Goal: Task Accomplishment & Management: Manage account settings

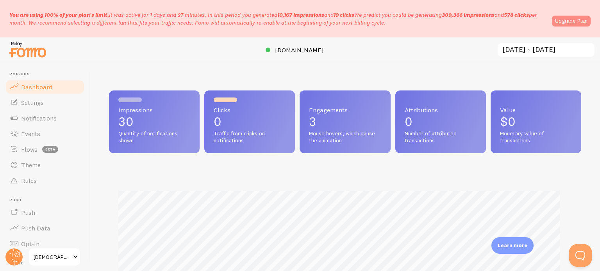
scroll to position [205, 466]
click at [565, 21] on link "Upgrade Plan" at bounding box center [571, 21] width 39 height 11
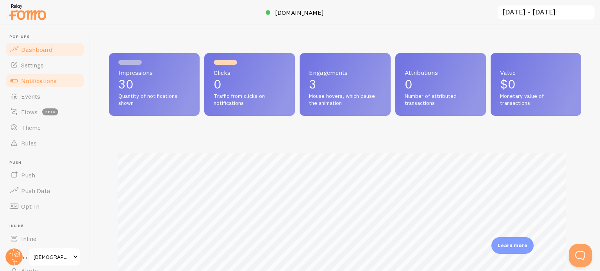
click at [32, 78] on span "Notifications" at bounding box center [39, 81] width 36 height 8
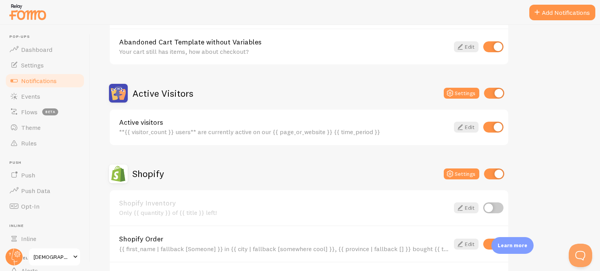
scroll to position [142, 0]
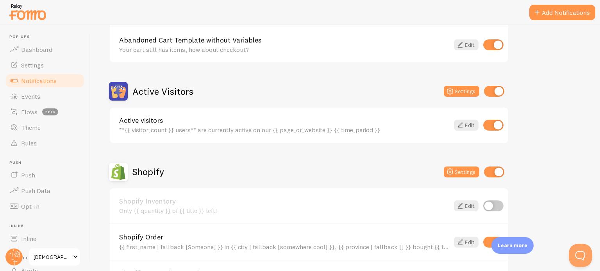
click at [495, 94] on input "checkbox" at bounding box center [494, 91] width 20 height 11
checkbox input "false"
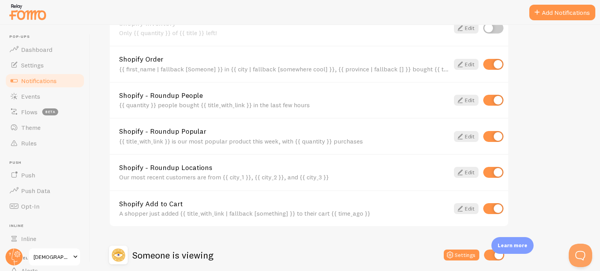
scroll to position [320, 0]
click at [494, 133] on input "checkbox" at bounding box center [493, 136] width 20 height 11
checkbox input "false"
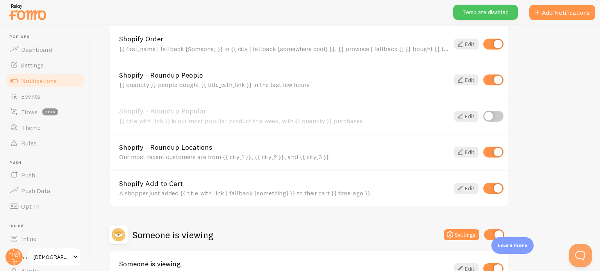
scroll to position [347, 0]
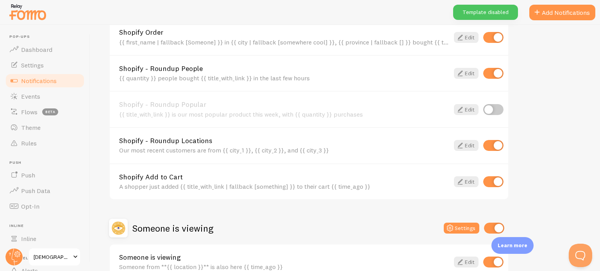
click at [491, 150] on div "Shopify - Roundup Locations Our most recent customers are from {{ city_1 }}, {{…" at bounding box center [309, 145] width 398 height 36
click at [492, 148] on input "checkbox" at bounding box center [493, 145] width 20 height 11
checkbox input "false"
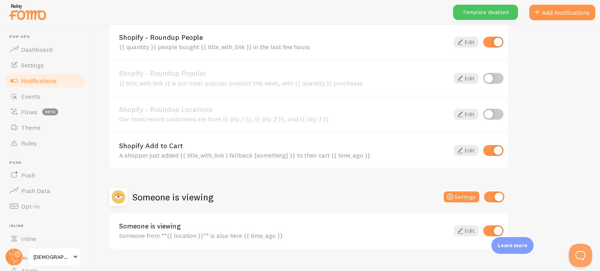
scroll to position [392, 0]
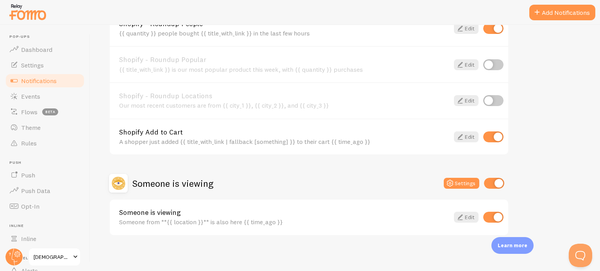
click at [498, 183] on input "checkbox" at bounding box center [494, 183] width 20 height 11
checkbox input "false"
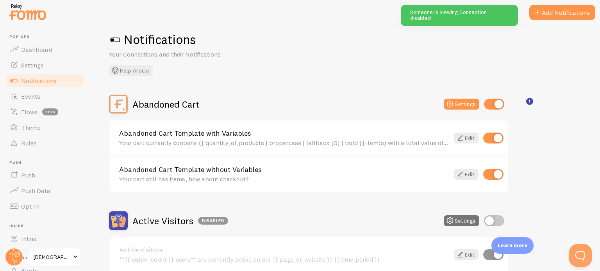
scroll to position [0, 0]
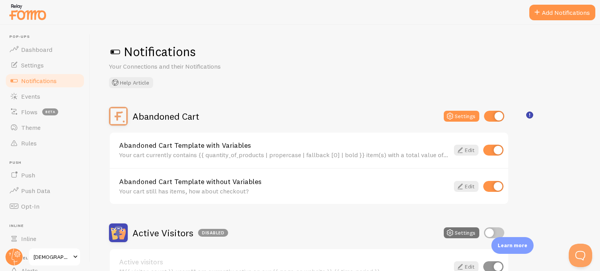
click at [487, 153] on input "checkbox" at bounding box center [493, 150] width 20 height 11
checkbox input "false"
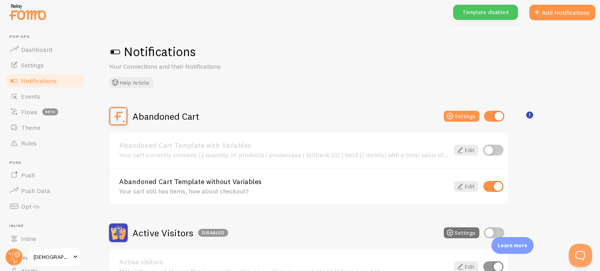
click at [300, 106] on div "Notifications Your Connections and their Notifications Help Article Abandoned C…" at bounding box center [345, 148] width 510 height 246
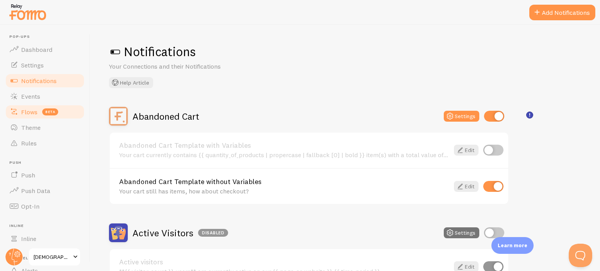
click at [36, 112] on span "Flows" at bounding box center [29, 112] width 16 height 8
